Goal: Task Accomplishment & Management: Use online tool/utility

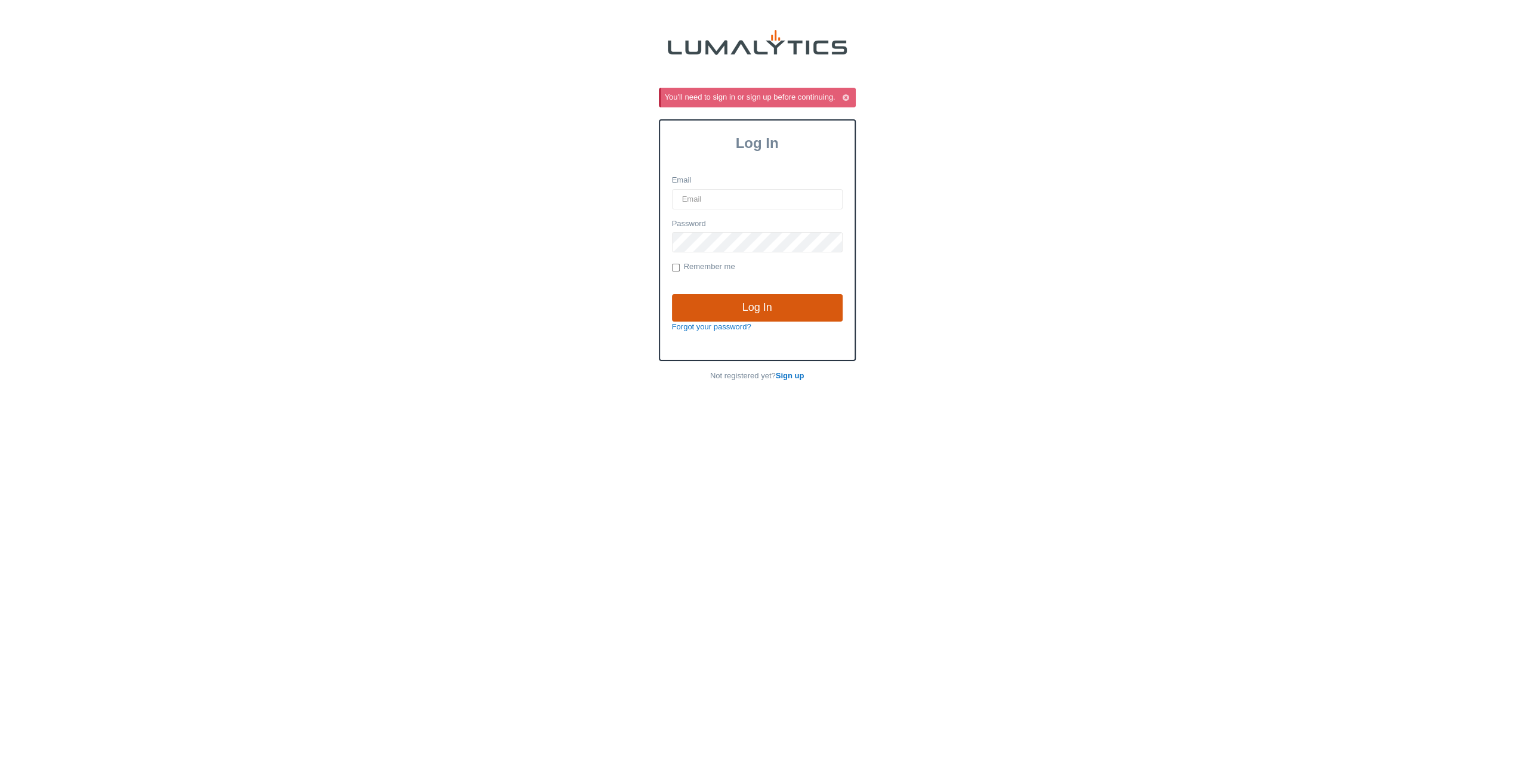
type input "siadmin@valleytruckparts.com"
click at [761, 309] on input "Log In" at bounding box center [758, 308] width 171 height 27
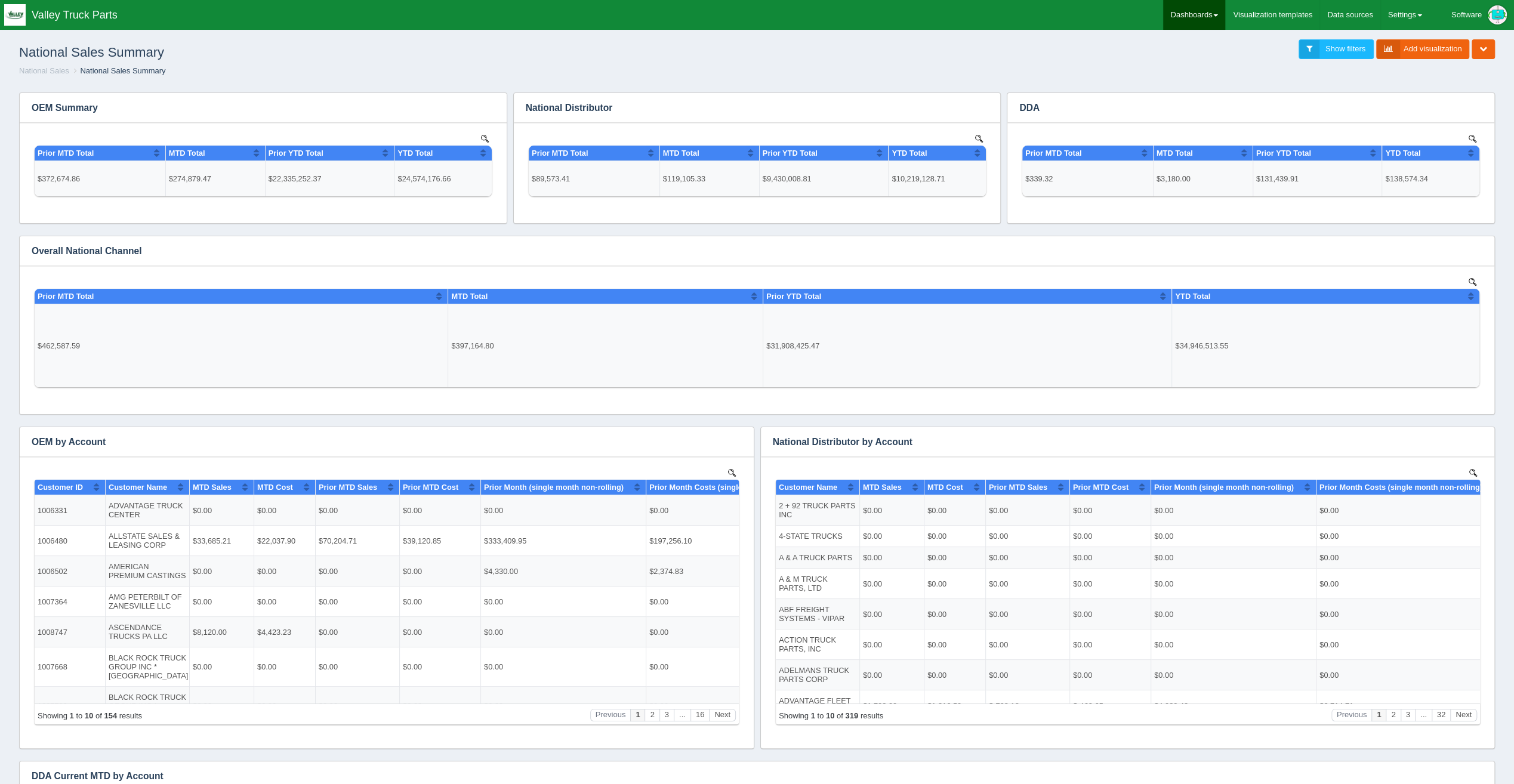
click at [1190, 17] on link "Dashboards" at bounding box center [1194, 15] width 62 height 30
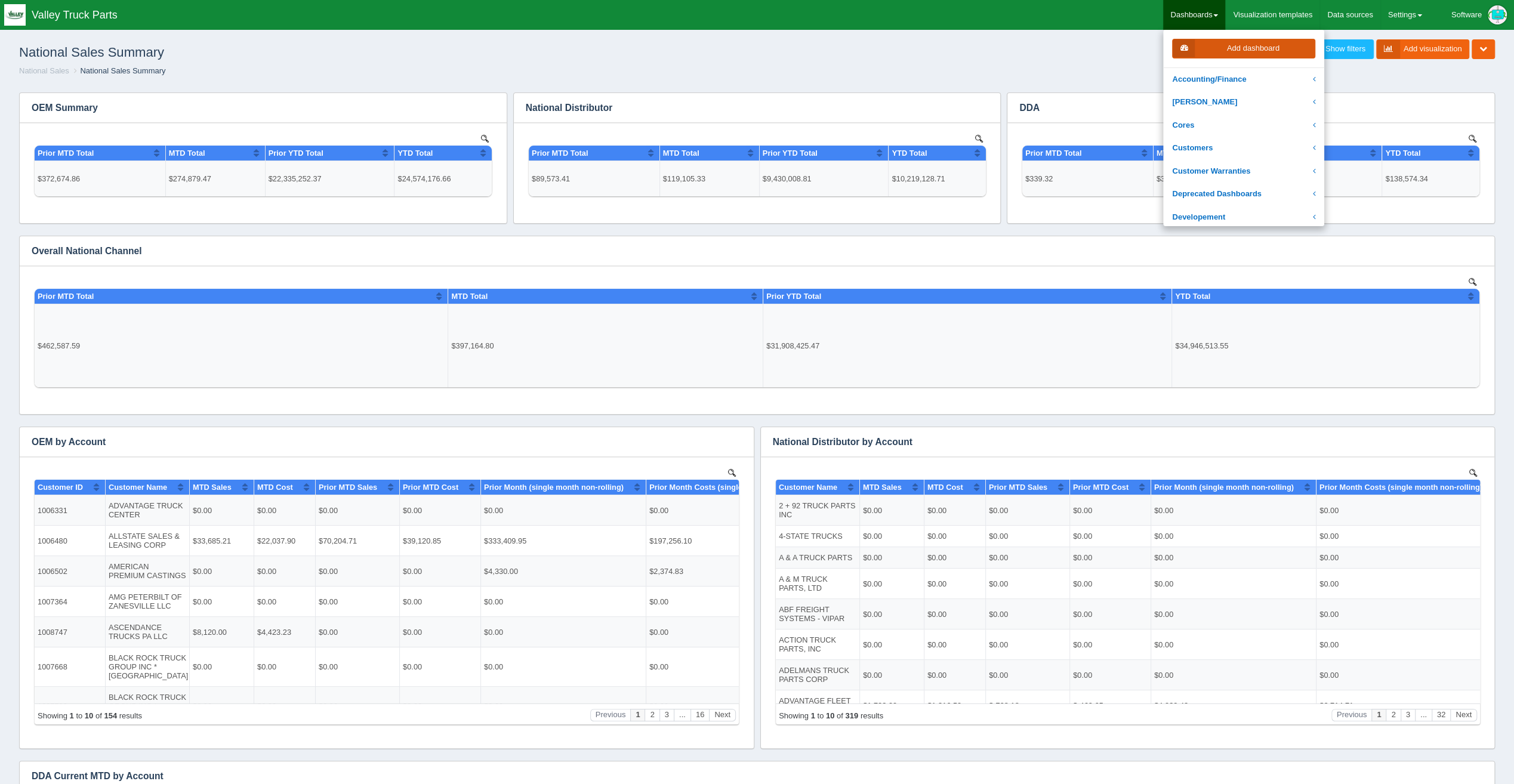
click at [1280, 50] on link "Add dashboard" at bounding box center [1243, 48] width 143 height 20
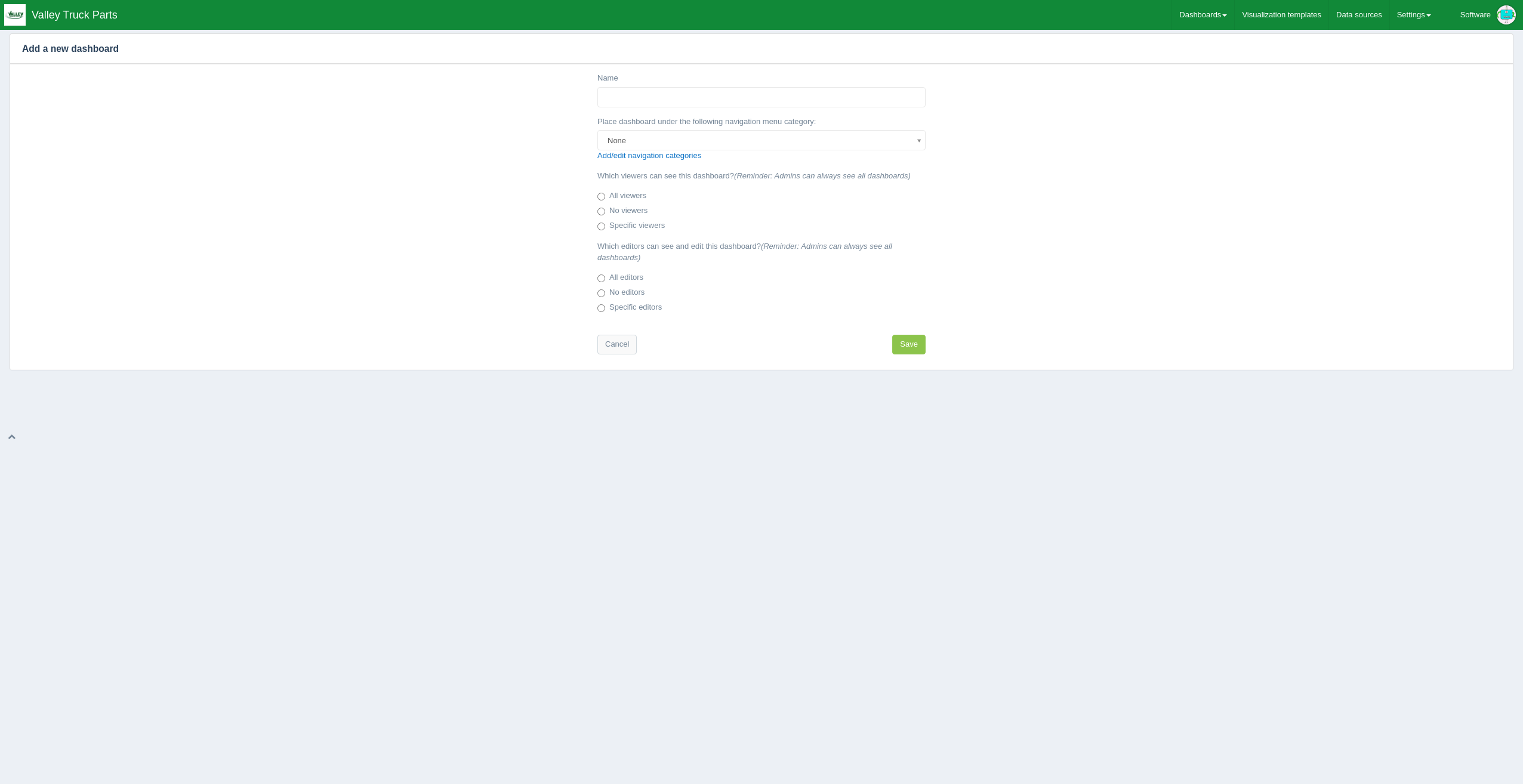
click at [627, 81] on div "Name" at bounding box center [761, 90] width 328 height 34
click at [626, 91] on input "Name" at bounding box center [761, 97] width 328 height 21
type input "Transmission Data"
click at [617, 198] on label "All viewers" at bounding box center [621, 197] width 49 height 12
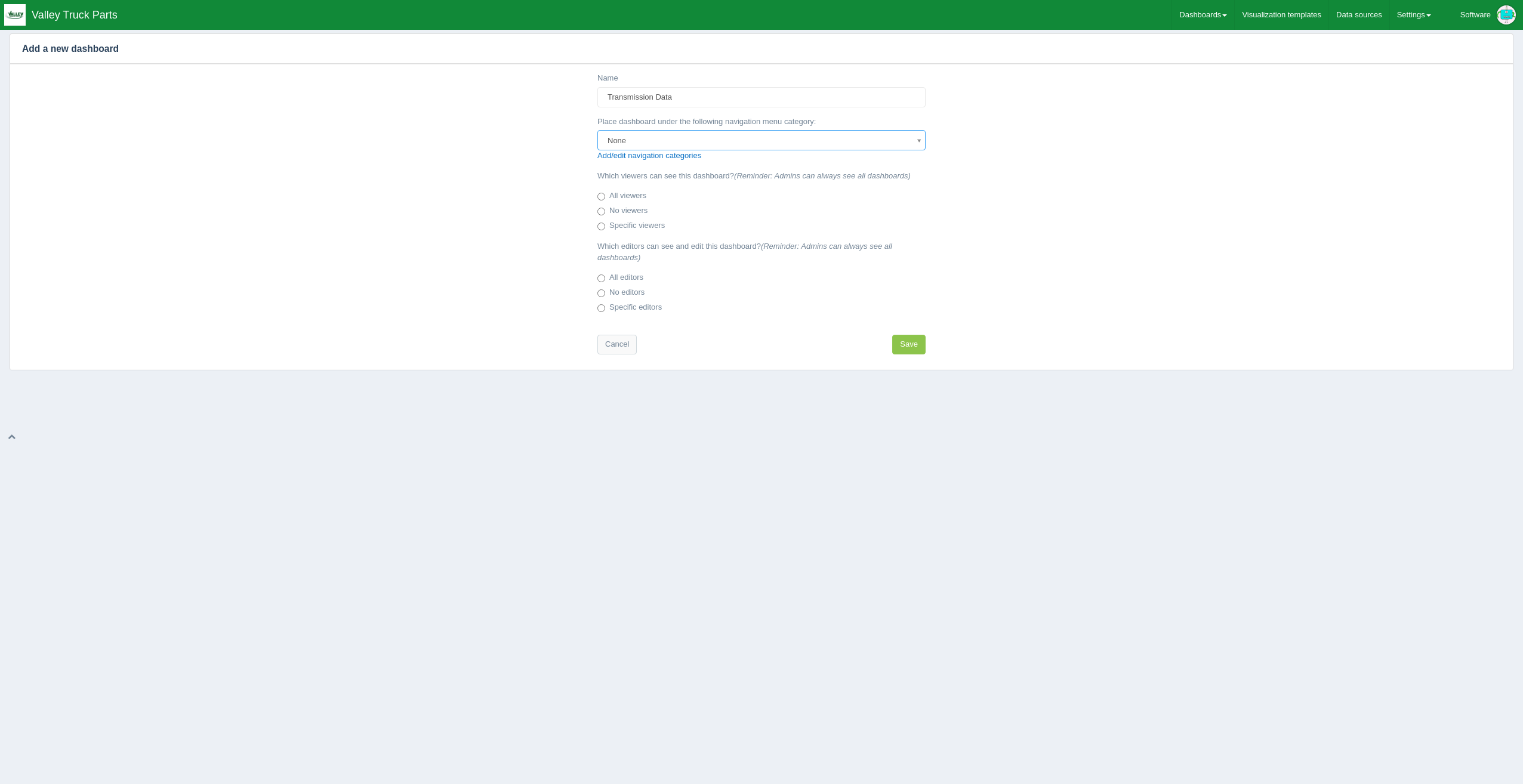
click at [605, 198] on input "All viewers" at bounding box center [600, 196] width 8 height 8
radio input "true"
click at [637, 277] on label "All editors" at bounding box center [620, 278] width 46 height 12
click at [605, 277] on input "All editors" at bounding box center [600, 278] width 8 height 8
radio input "true"
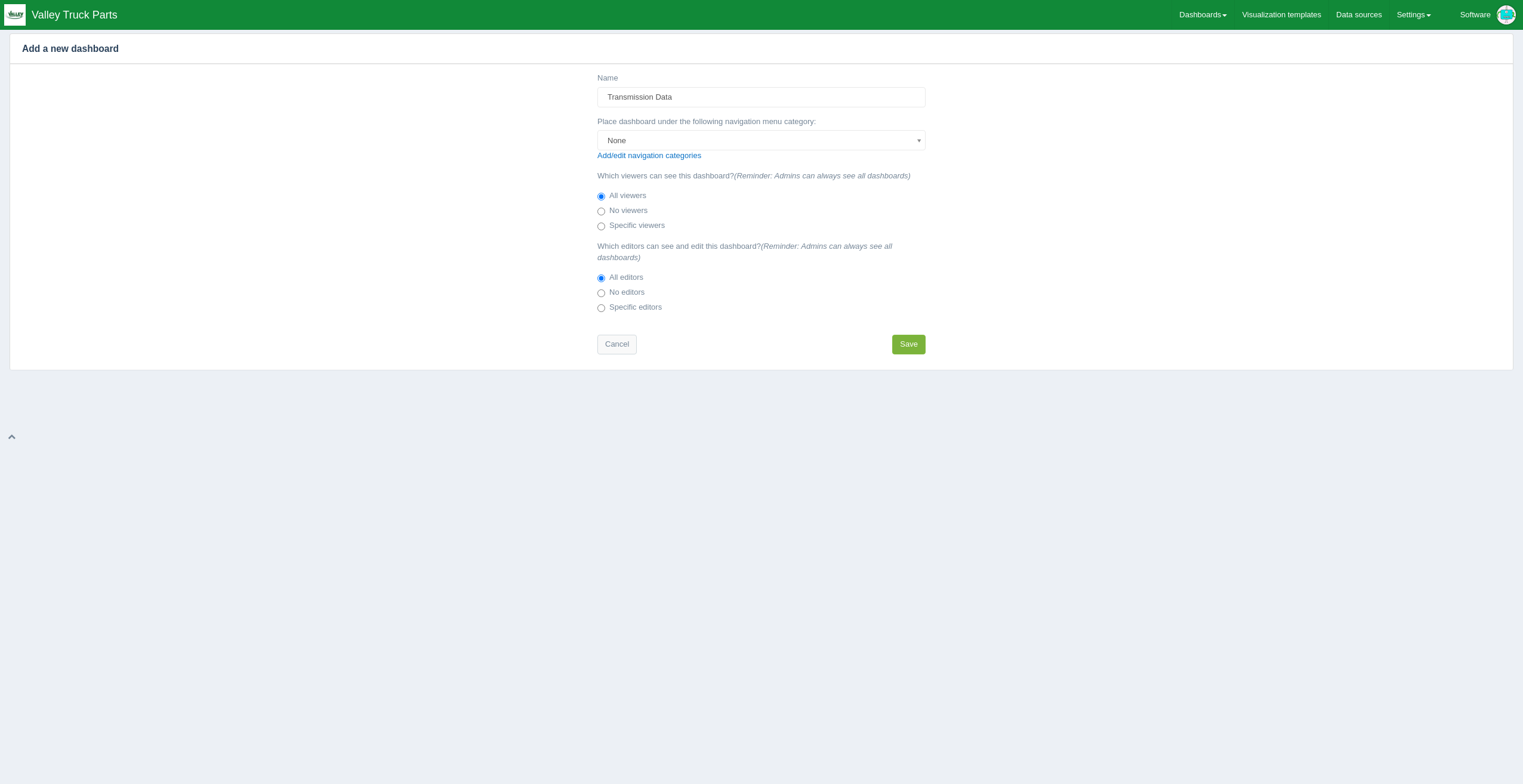
click at [909, 345] on button "Save" at bounding box center [908, 344] width 33 height 20
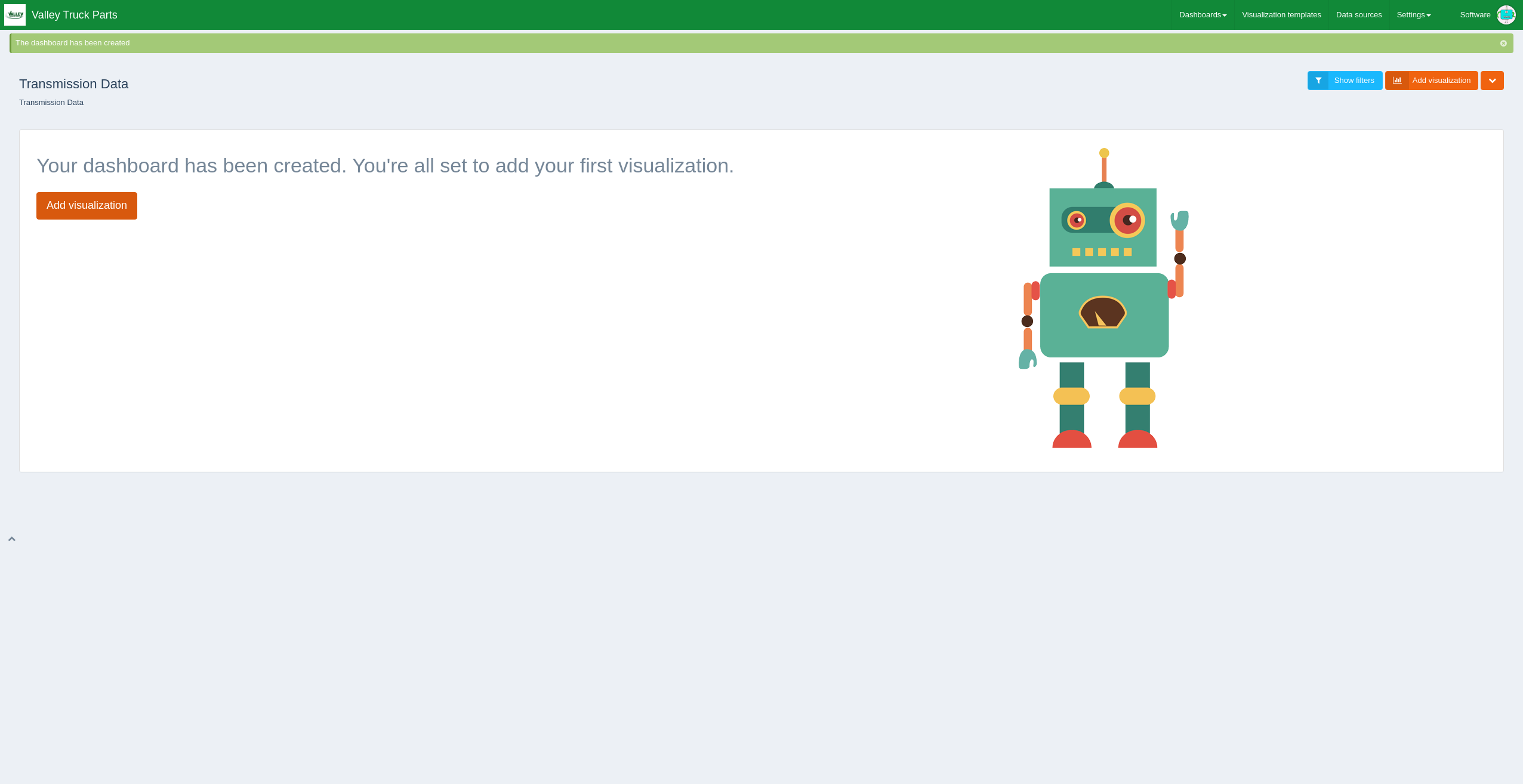
click at [94, 202] on link "Add visualization" at bounding box center [87, 206] width 101 height 27
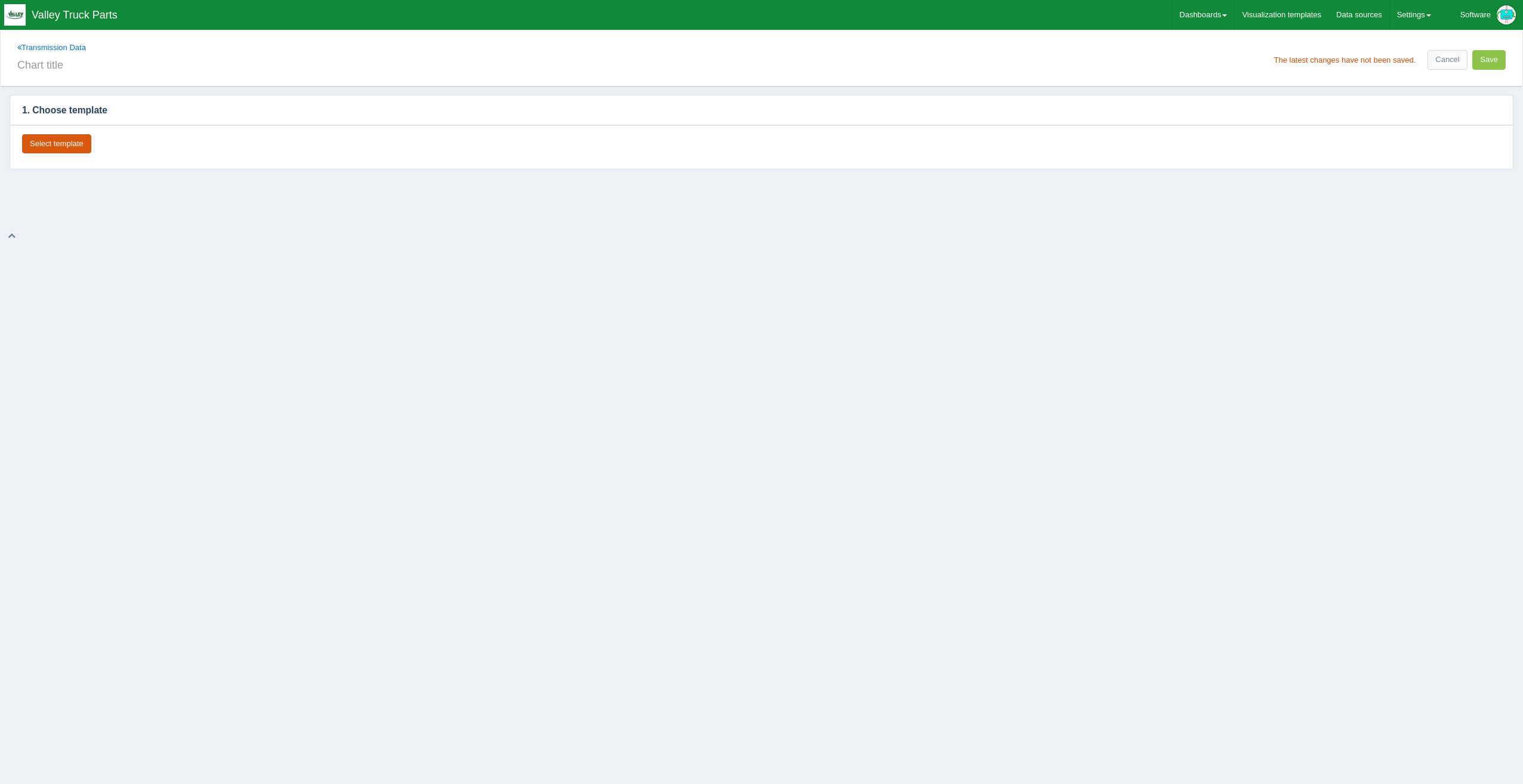
click at [63, 142] on button "Select template" at bounding box center [56, 144] width 69 height 20
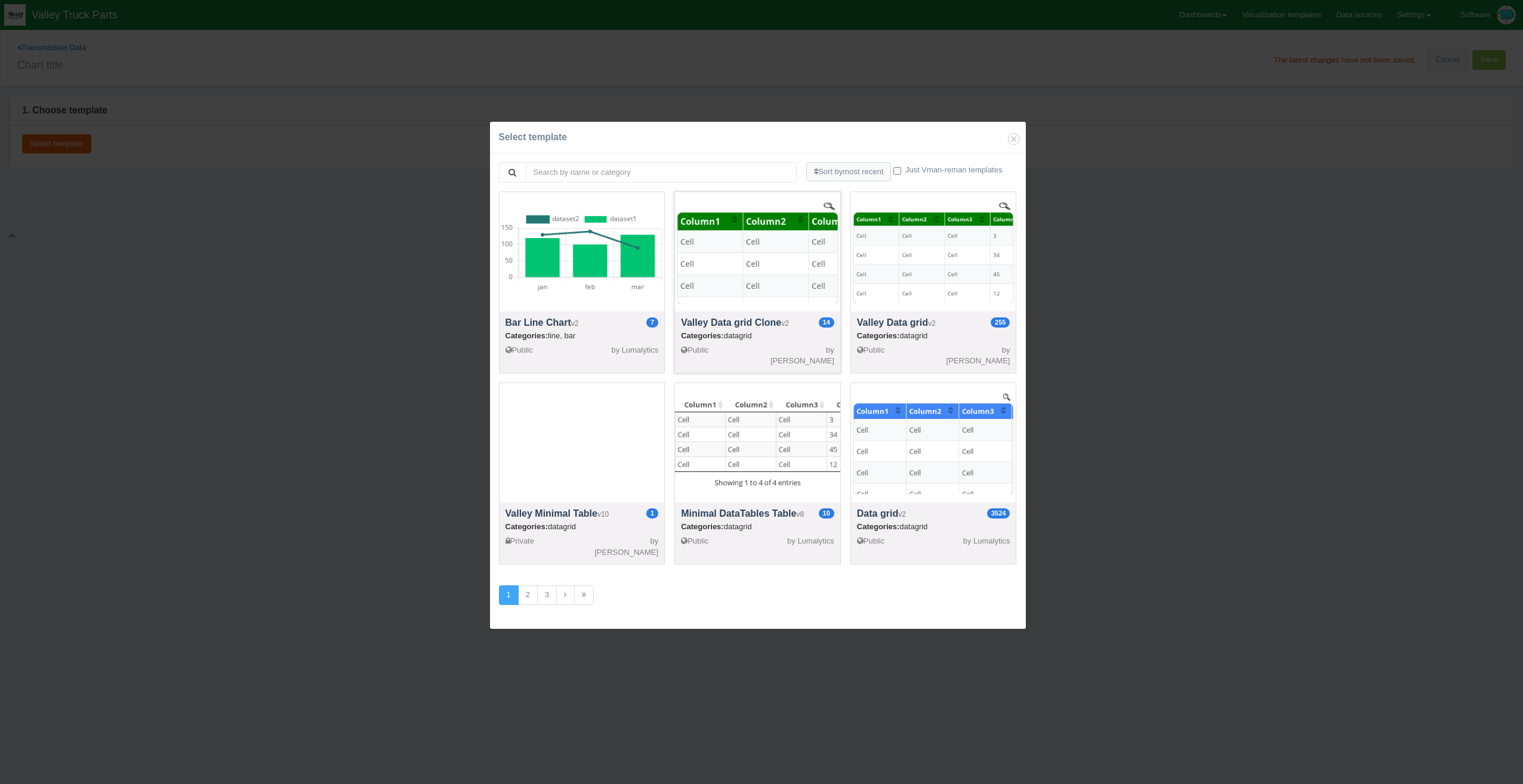
click at [788, 287] on div at bounding box center [757, 252] width 165 height 120
select select "string"
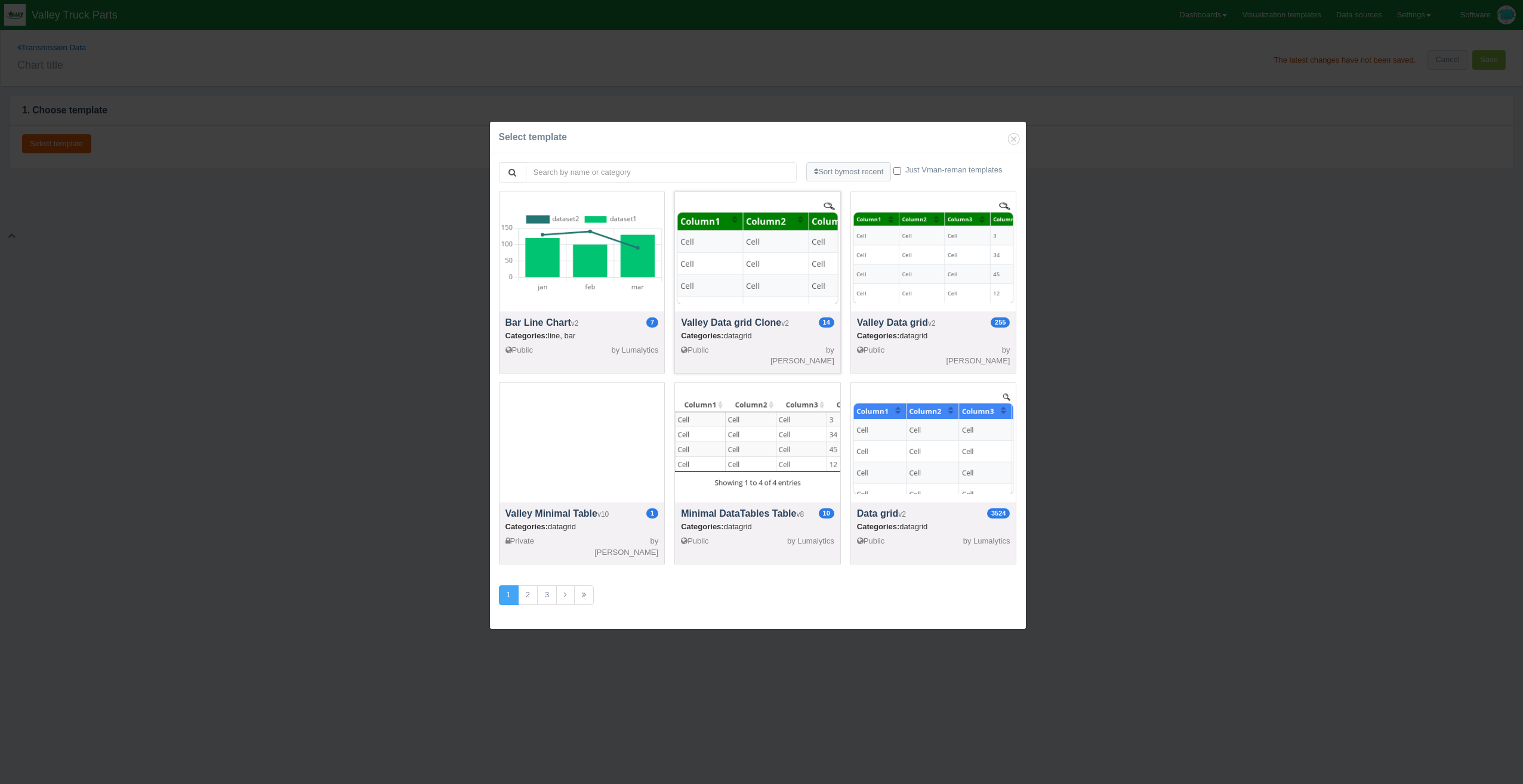
select select "string"
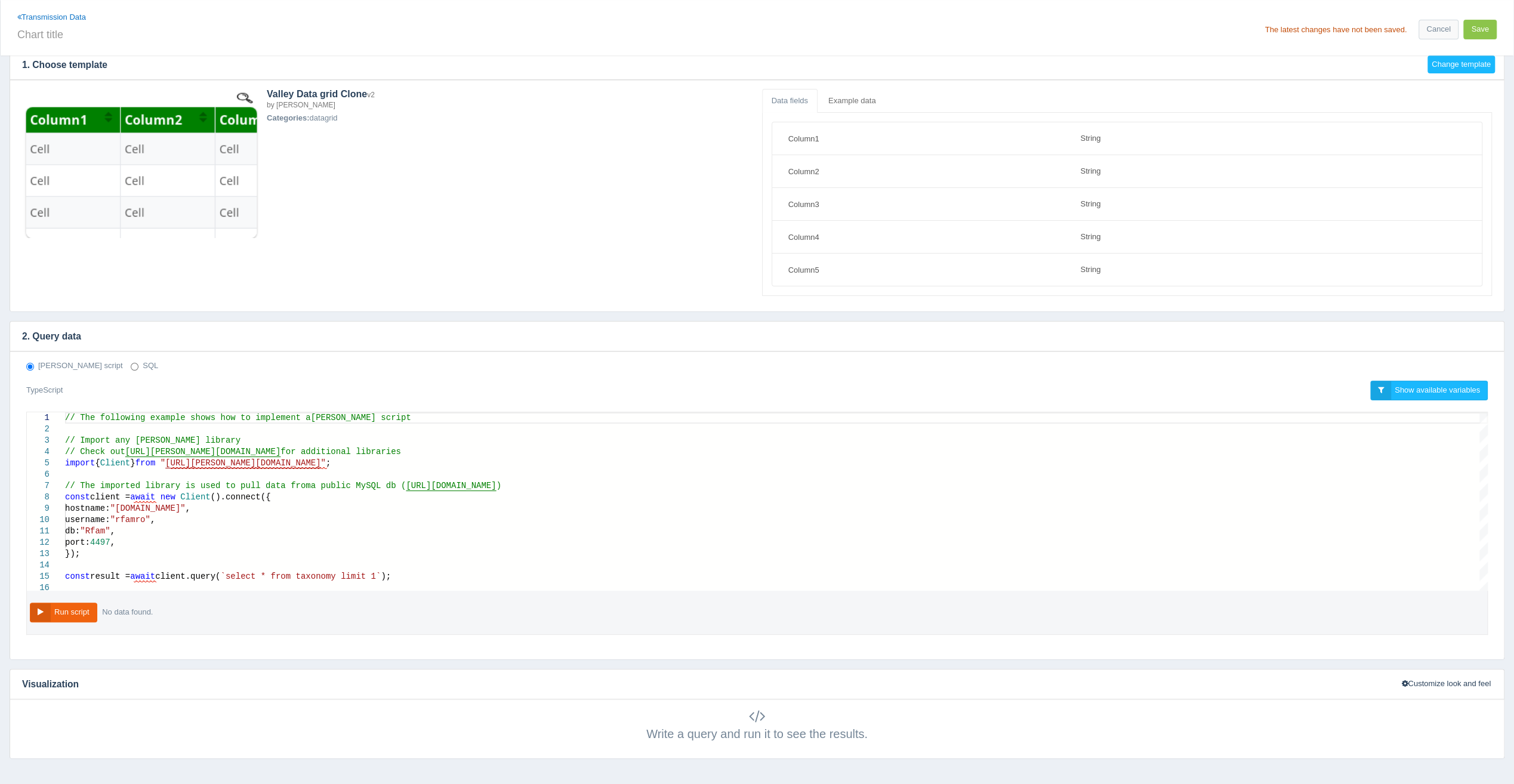
scroll to position [91, 0]
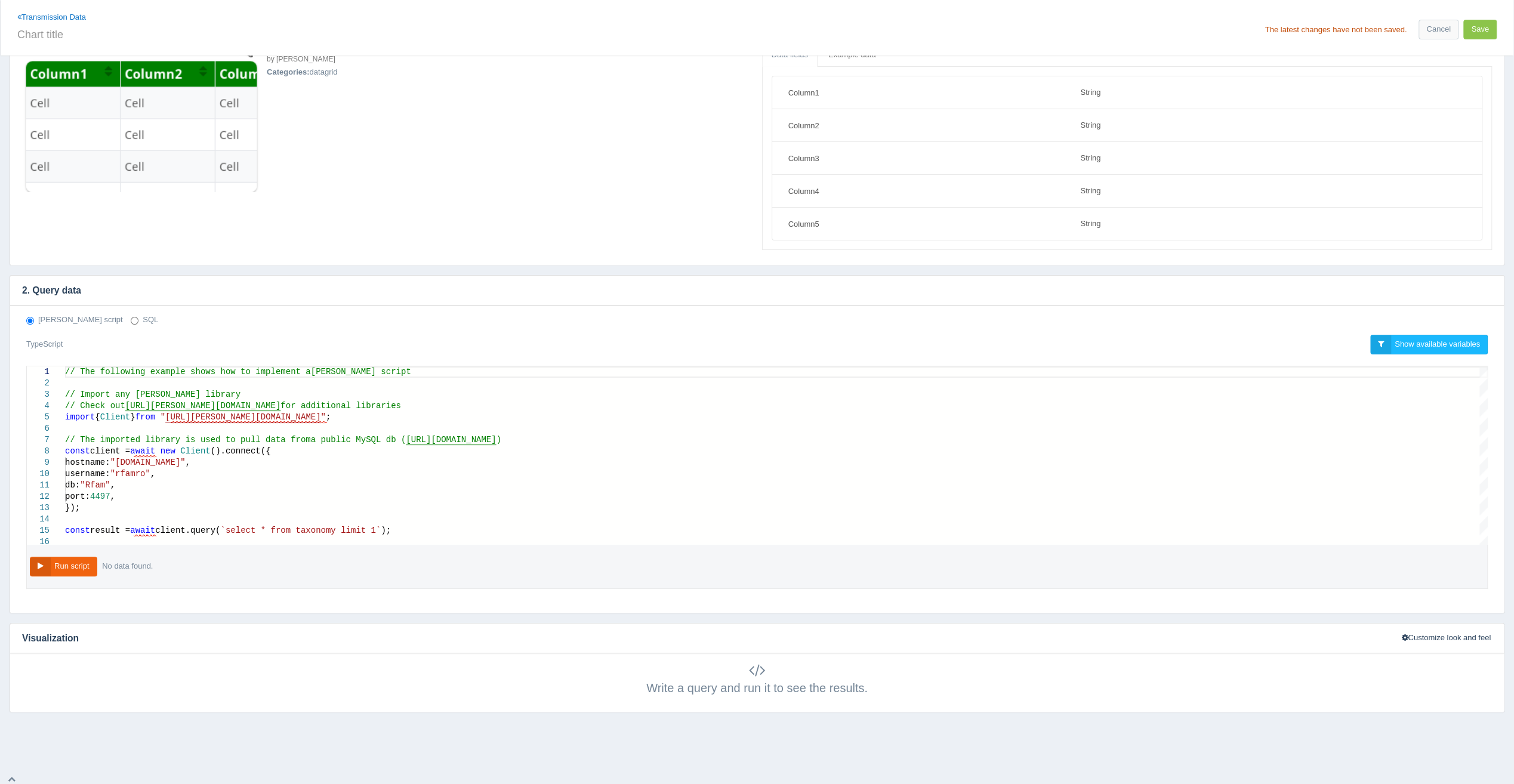
click at [131, 316] on label "SQL" at bounding box center [145, 320] width 27 height 11
click at [131, 317] on input "SQL" at bounding box center [134, 321] width 8 height 8
radio input "true"
radio input "false"
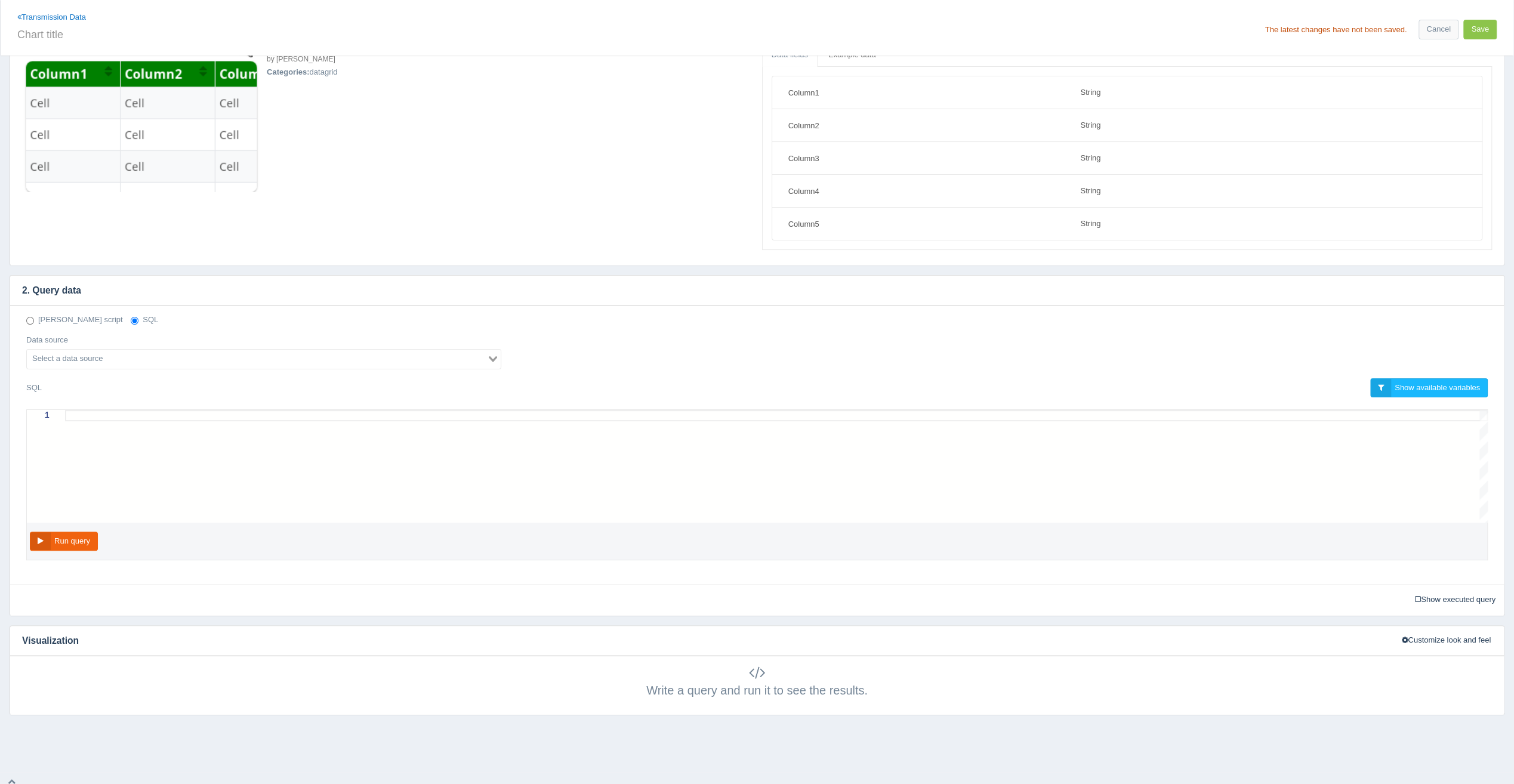
click at [177, 359] on input "Search for option" at bounding box center [257, 359] width 458 height 15
click at [171, 374] on li "ITrack MYSQL" at bounding box center [263, 379] width 474 height 15
click at [171, 436] on div at bounding box center [777, 466] width 1423 height 113
click at [287, 423] on div at bounding box center [777, 466] width 1423 height 113
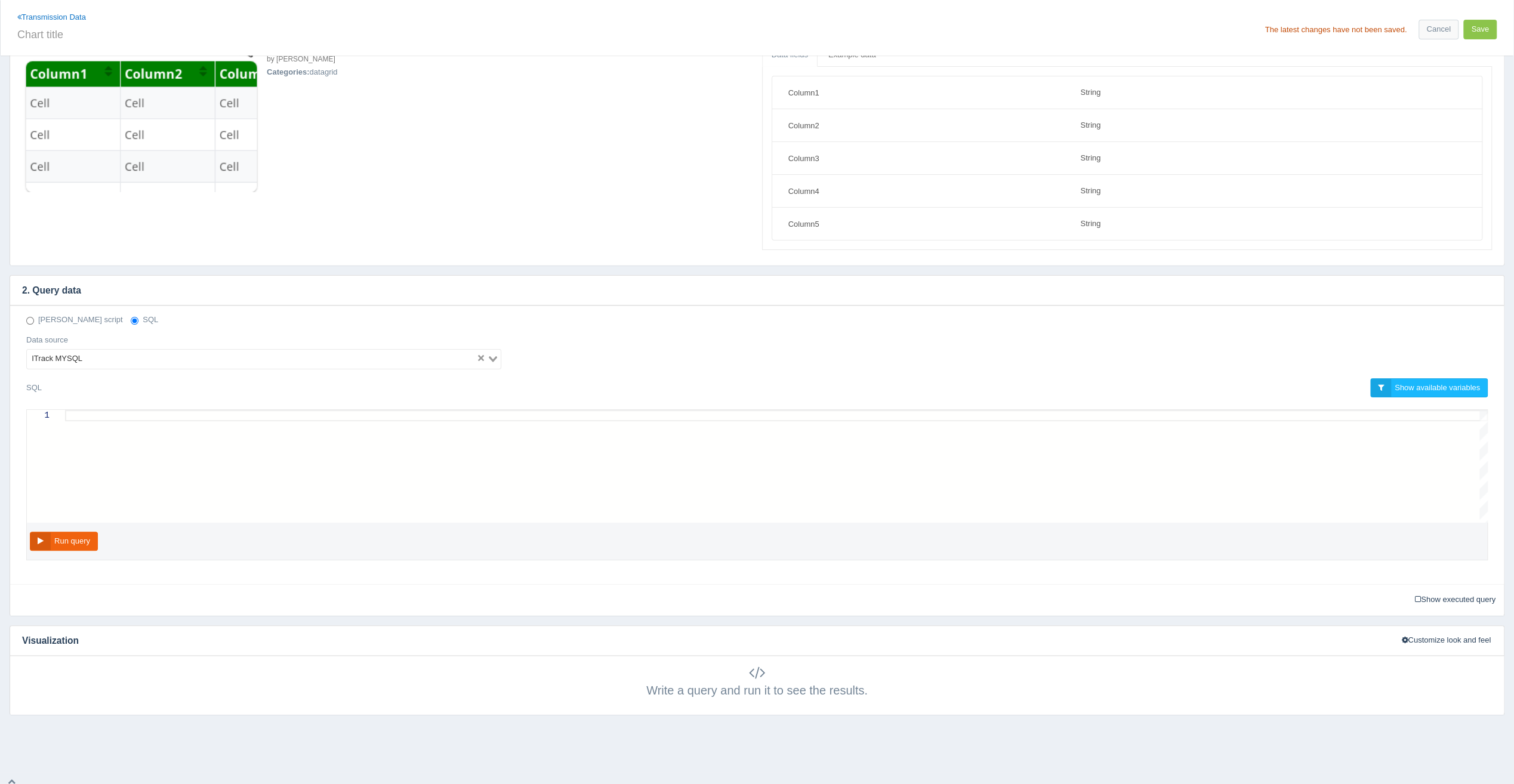
click at [292, 441] on div at bounding box center [777, 466] width 1423 height 113
